Goal: Register for event/course

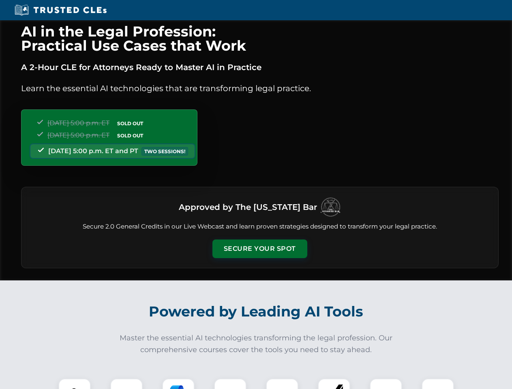
click at [260, 249] on button "Secure Your Spot" at bounding box center [260, 249] width 95 height 19
click at [75, 384] on img at bounding box center [75, 395] width 24 height 24
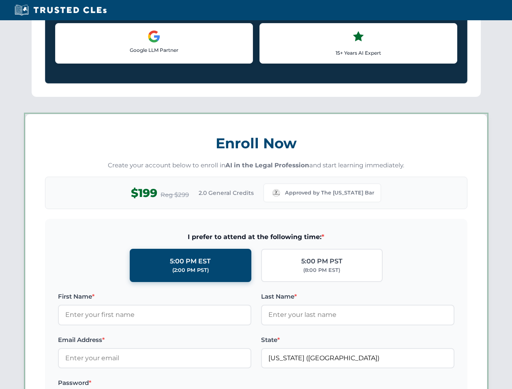
click at [179, 384] on label "Password *" at bounding box center [155, 384] width 194 height 10
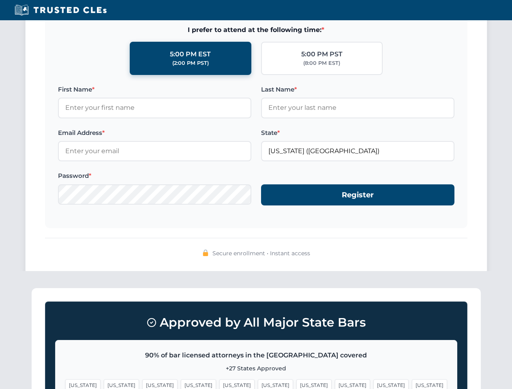
click at [297, 384] on span "[US_STATE]" at bounding box center [314, 386] width 35 height 12
click at [374, 384] on span "[US_STATE]" at bounding box center [391, 386] width 35 height 12
